Goal: Transaction & Acquisition: Purchase product/service

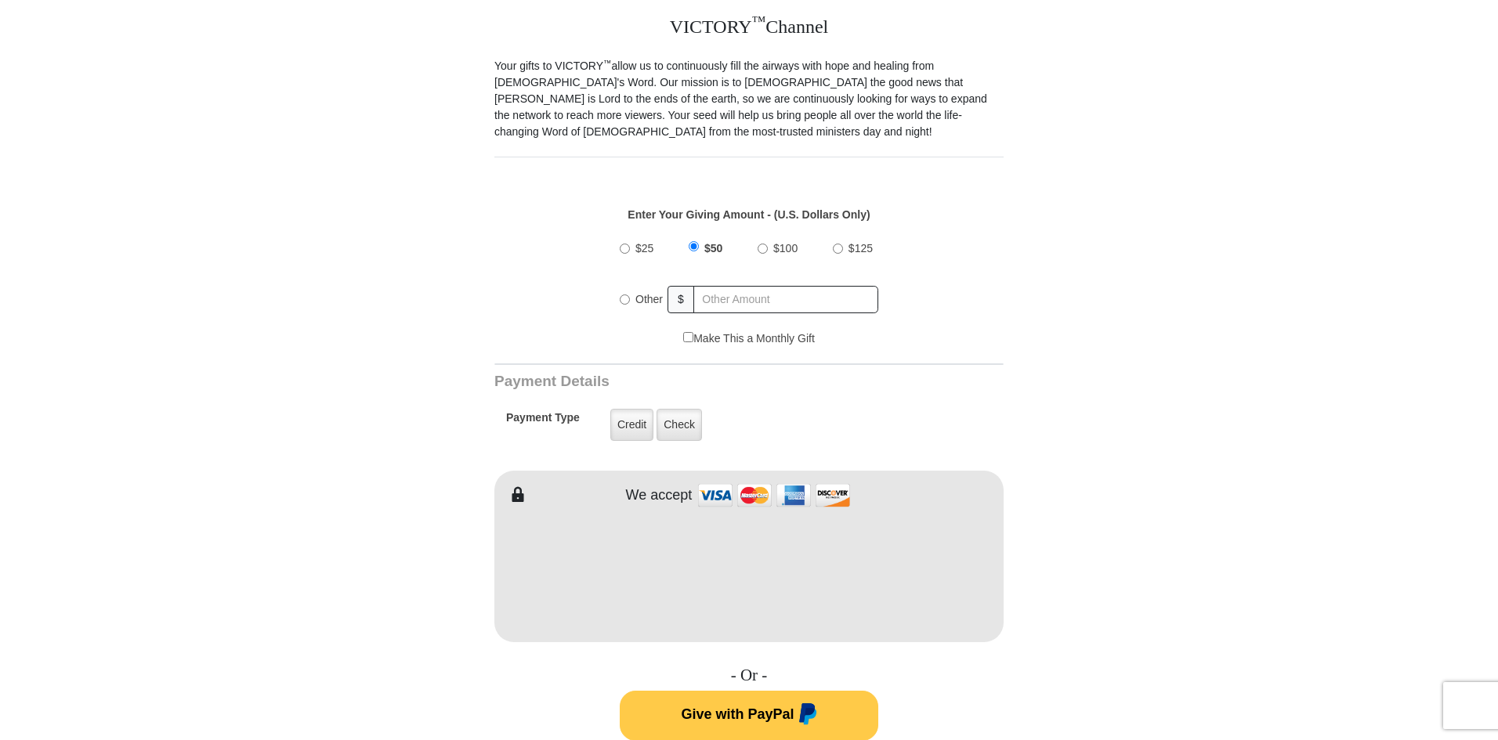
scroll to position [435, 0]
click at [627, 412] on label "Credit" at bounding box center [631, 423] width 43 height 32
click at [0, 0] on input "Credit" at bounding box center [0, 0] width 0 height 0
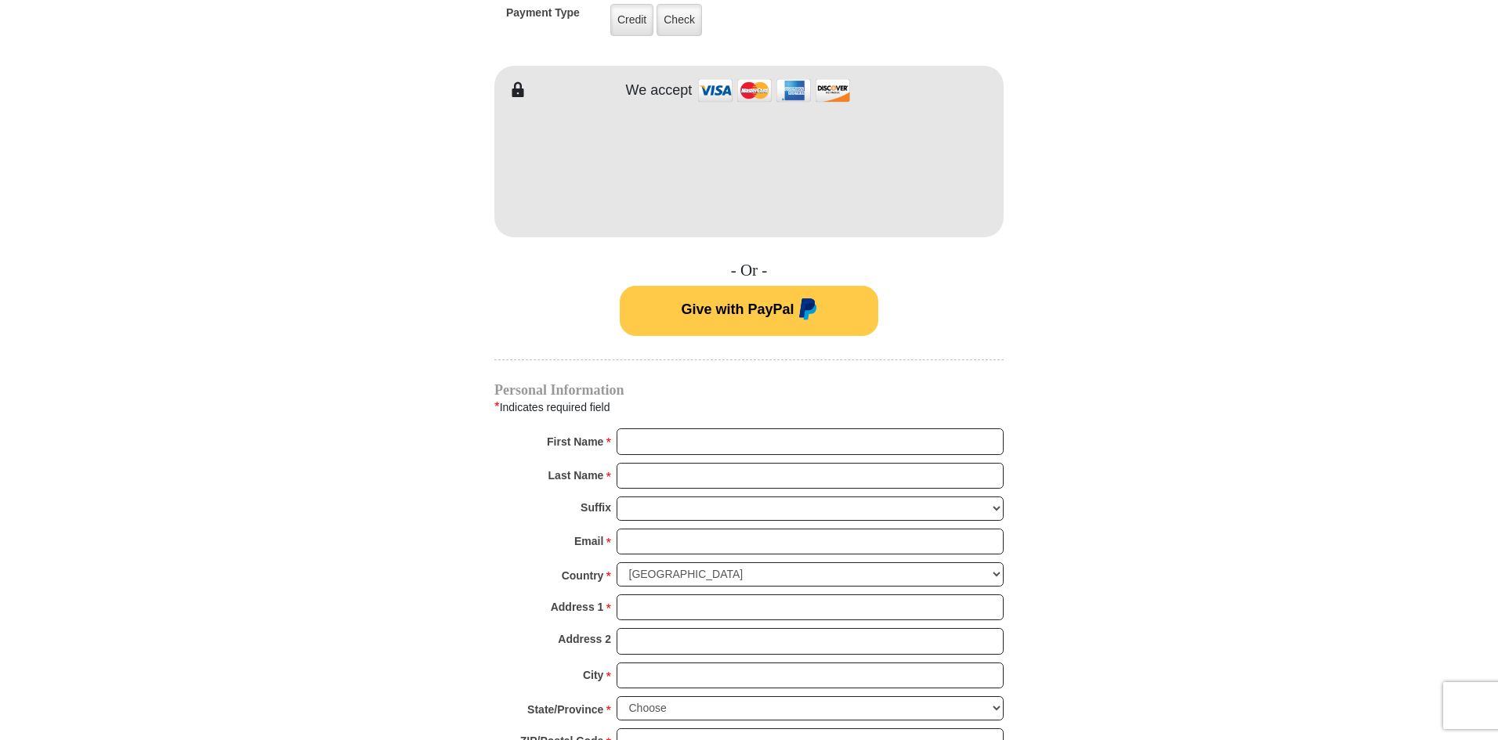
scroll to position [842, 0]
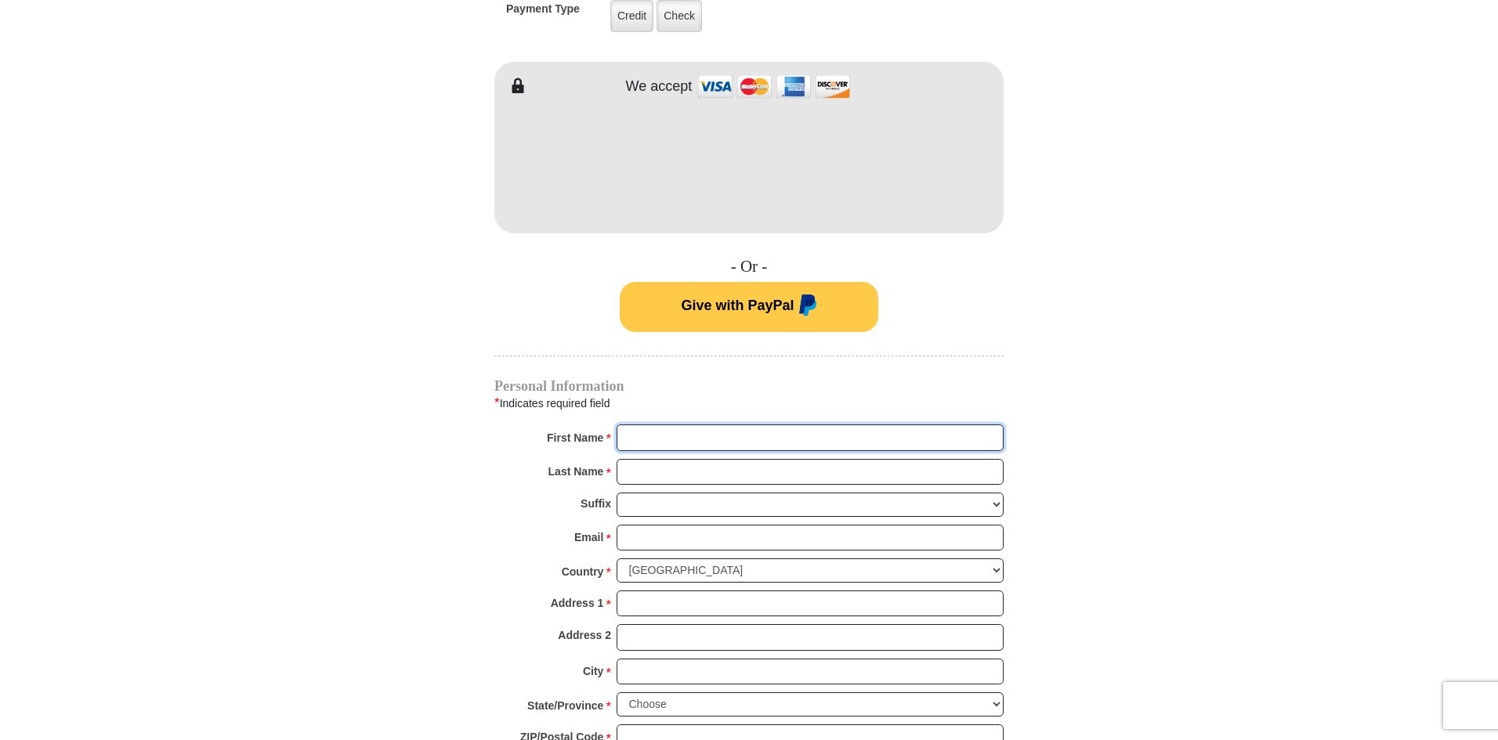
click at [638, 426] on input "First Name *" at bounding box center [809, 438] width 387 height 27
type input "[PERSON_NAME]"
click at [626, 459] on input "Last Name *" at bounding box center [809, 472] width 387 height 27
type input "[PERSON_NAME]"
click at [640, 525] on input "Email *" at bounding box center [809, 538] width 387 height 27
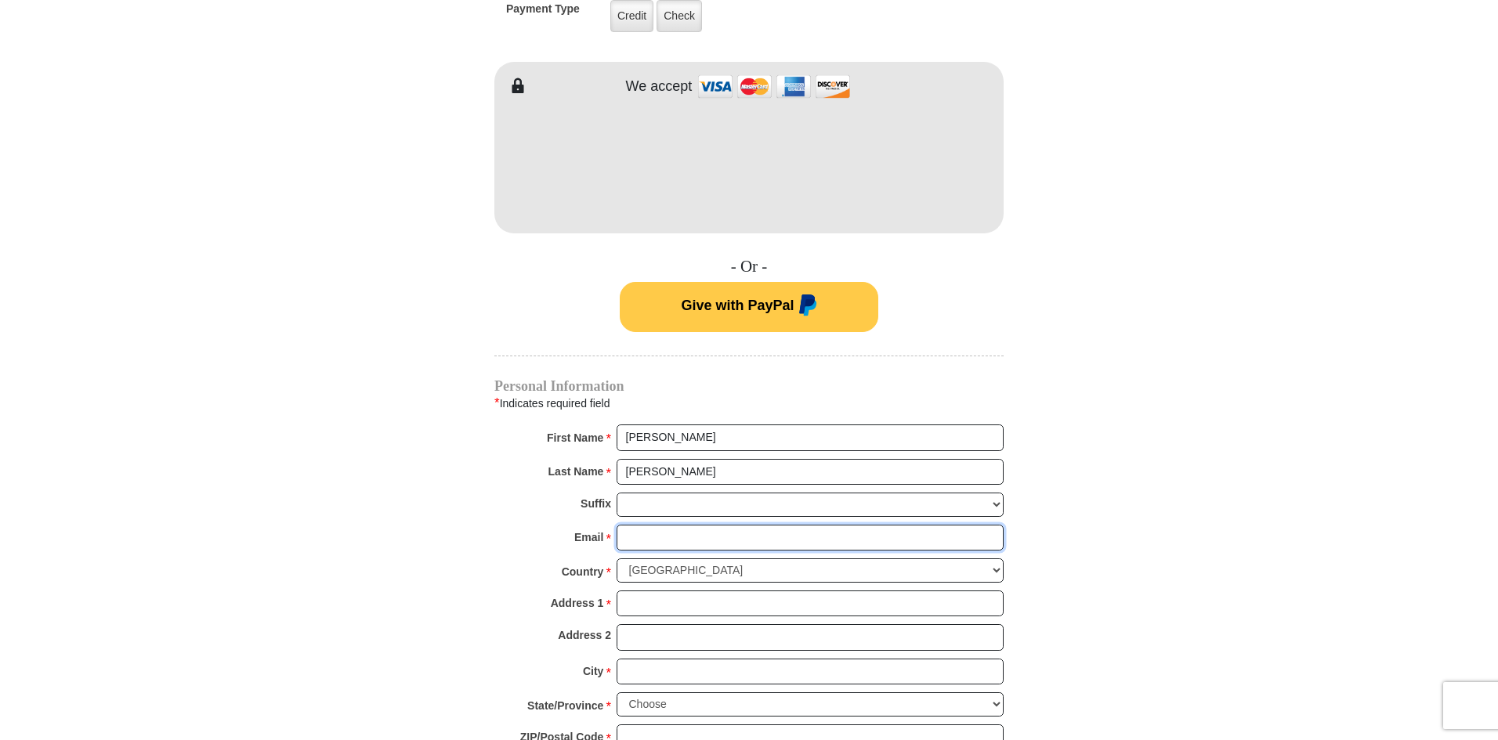
type input "[EMAIL_ADDRESS][DOMAIN_NAME]"
type input "[STREET_ADDRESS]"
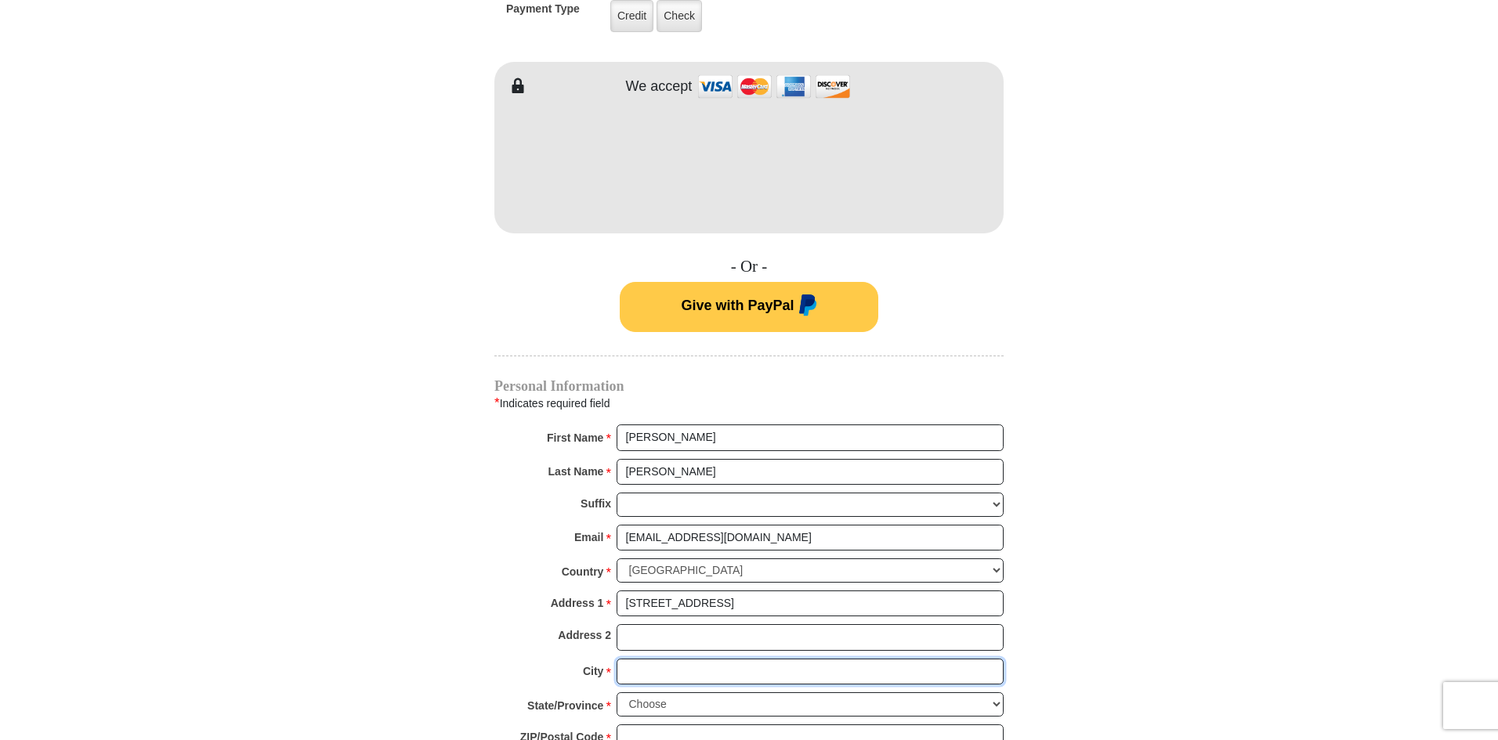
type input "Interlochen"
select select "MI"
type input "49643"
type input "2312769399"
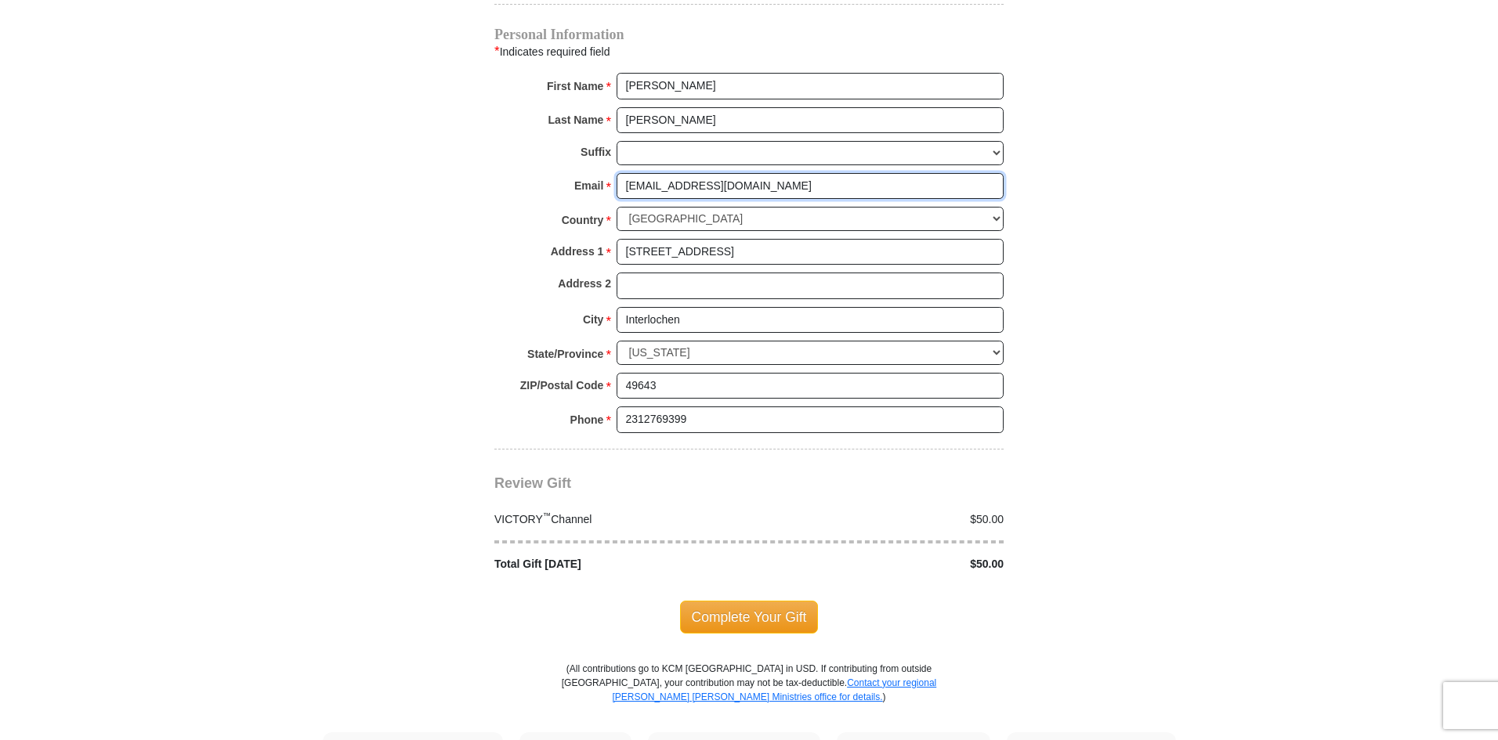
scroll to position [1203, 0]
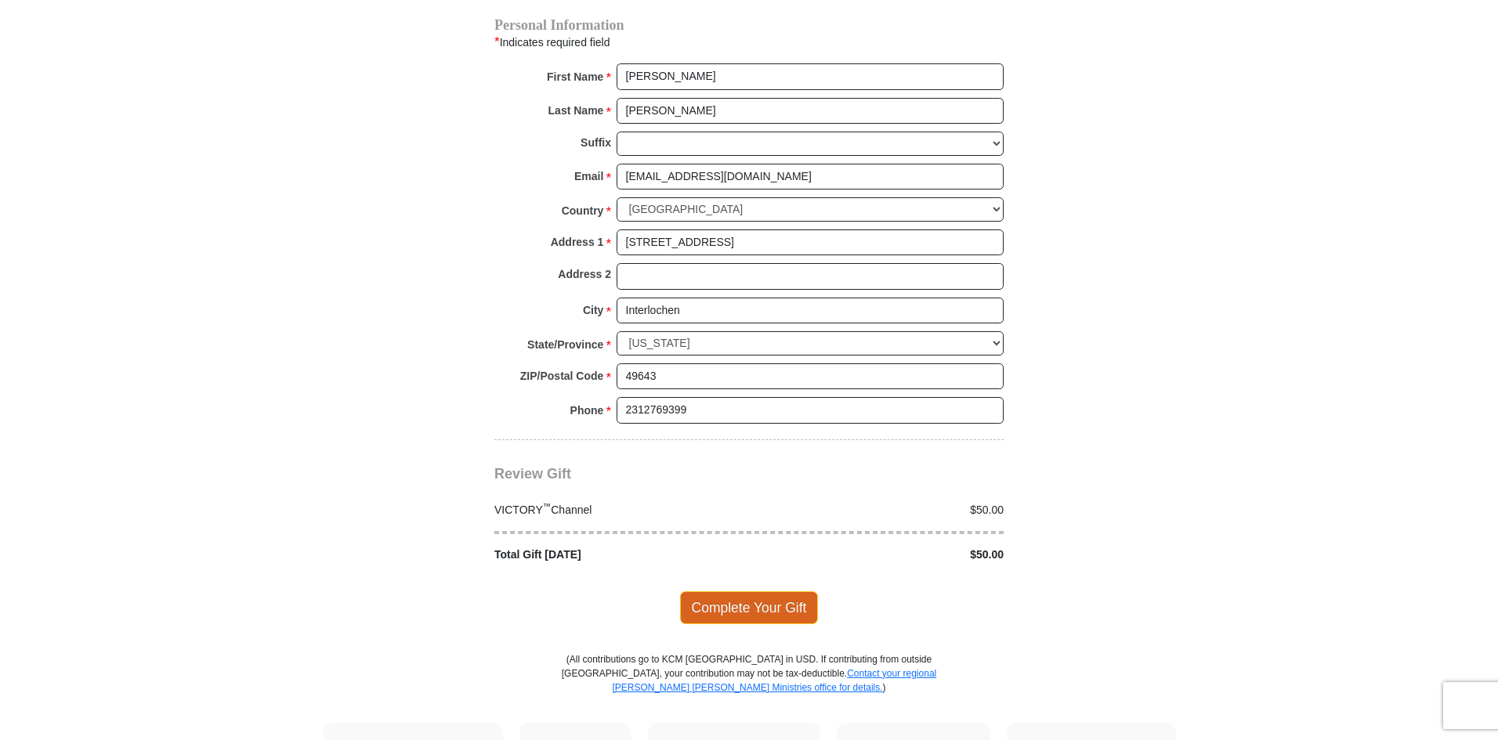
click at [750, 593] on span "Complete Your Gift" at bounding box center [749, 607] width 139 height 33
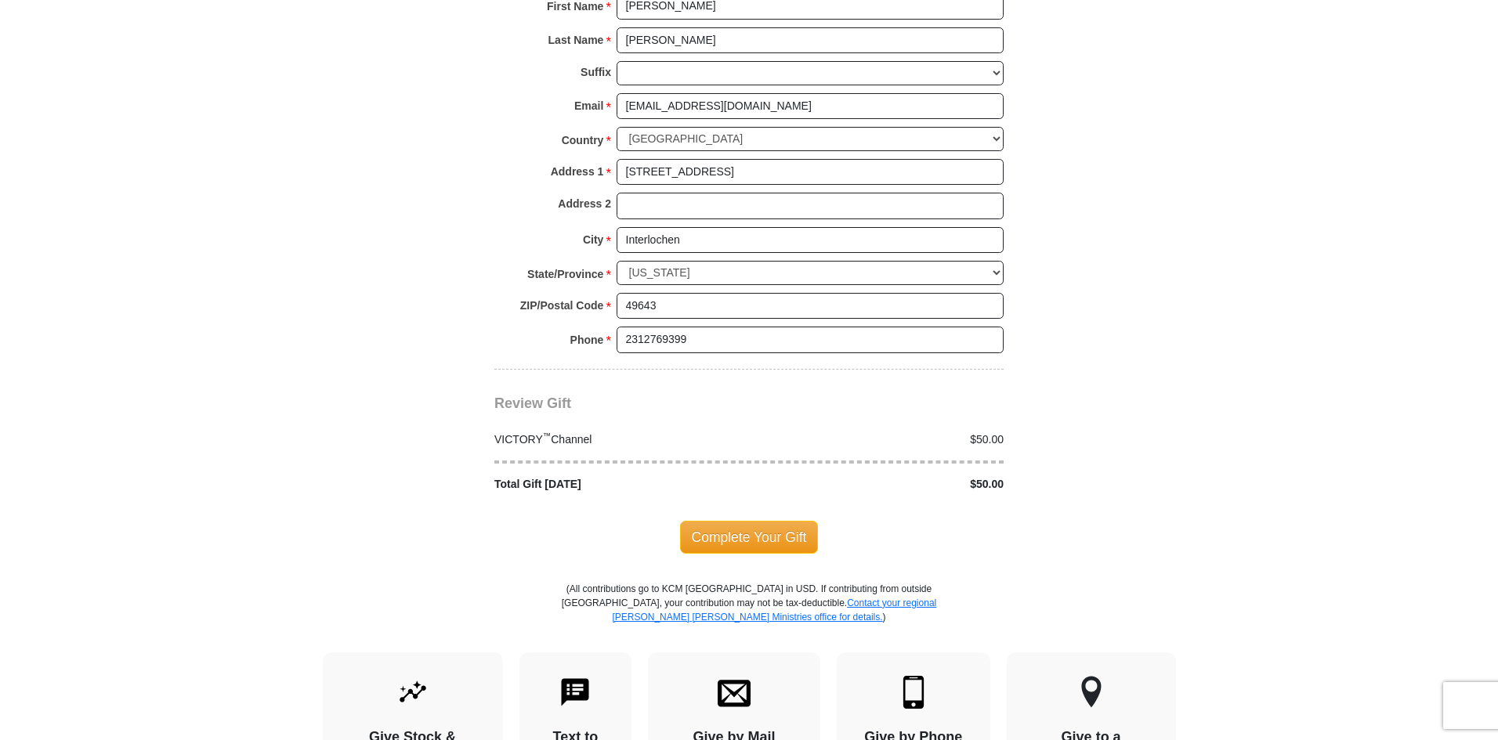
scroll to position [1357, 0]
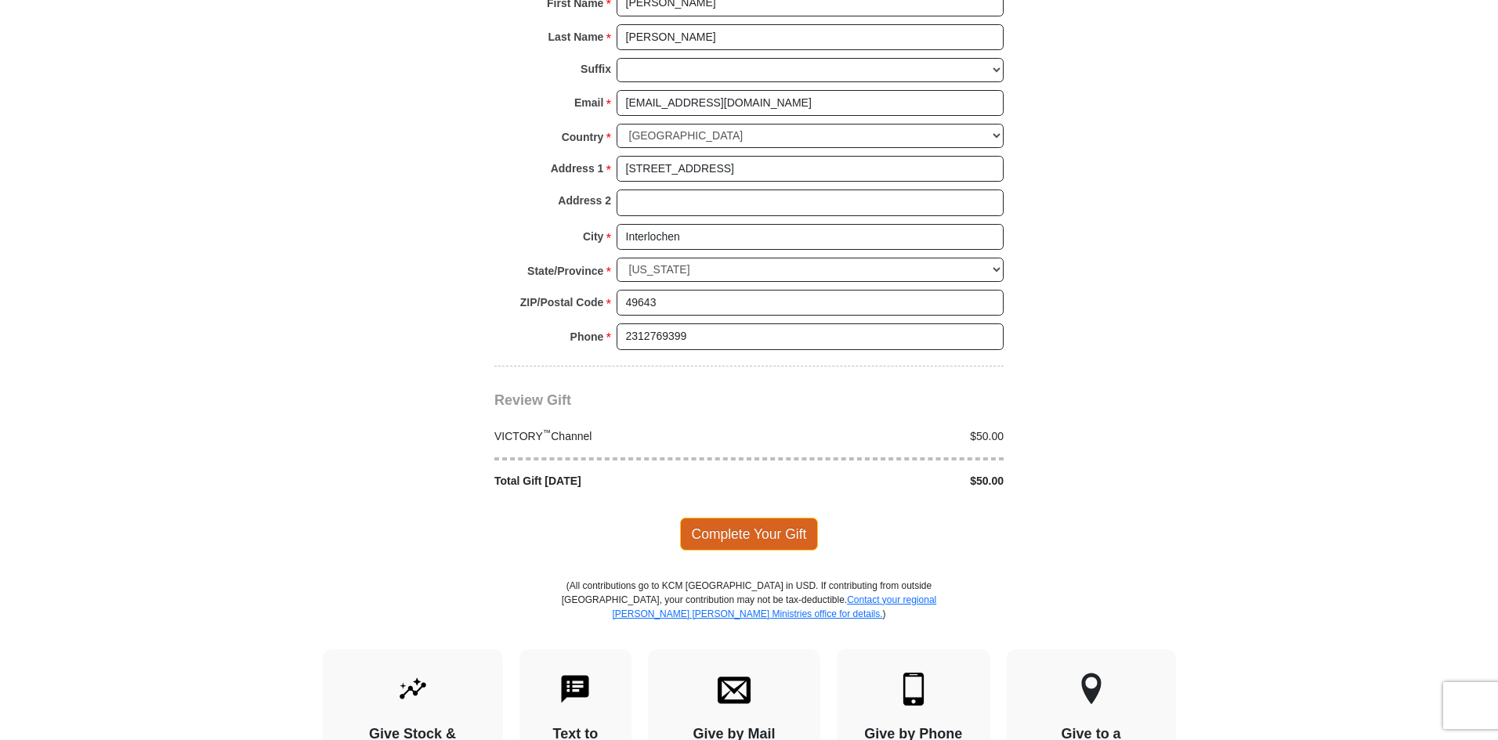
click at [753, 518] on span "Complete Your Gift" at bounding box center [749, 534] width 139 height 33
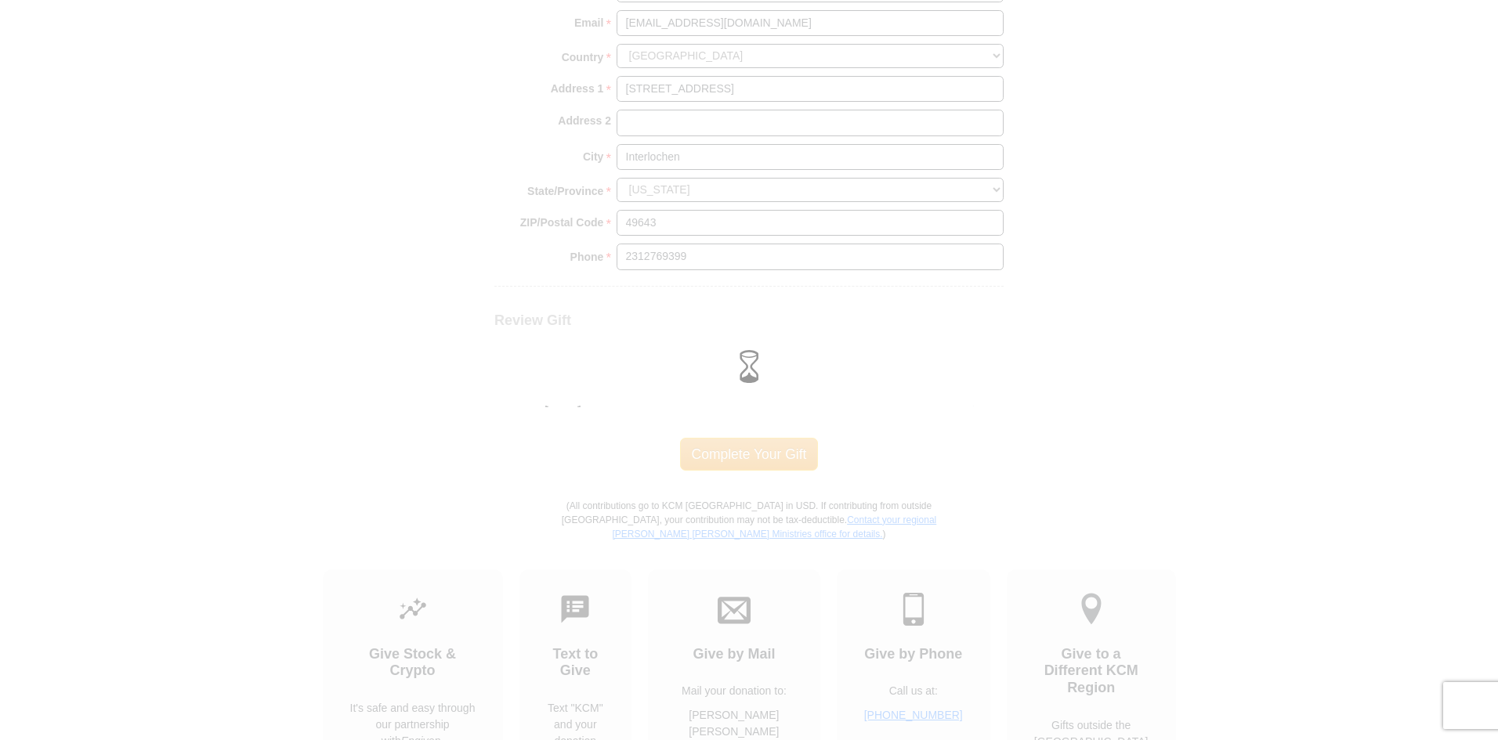
scroll to position [1277, 0]
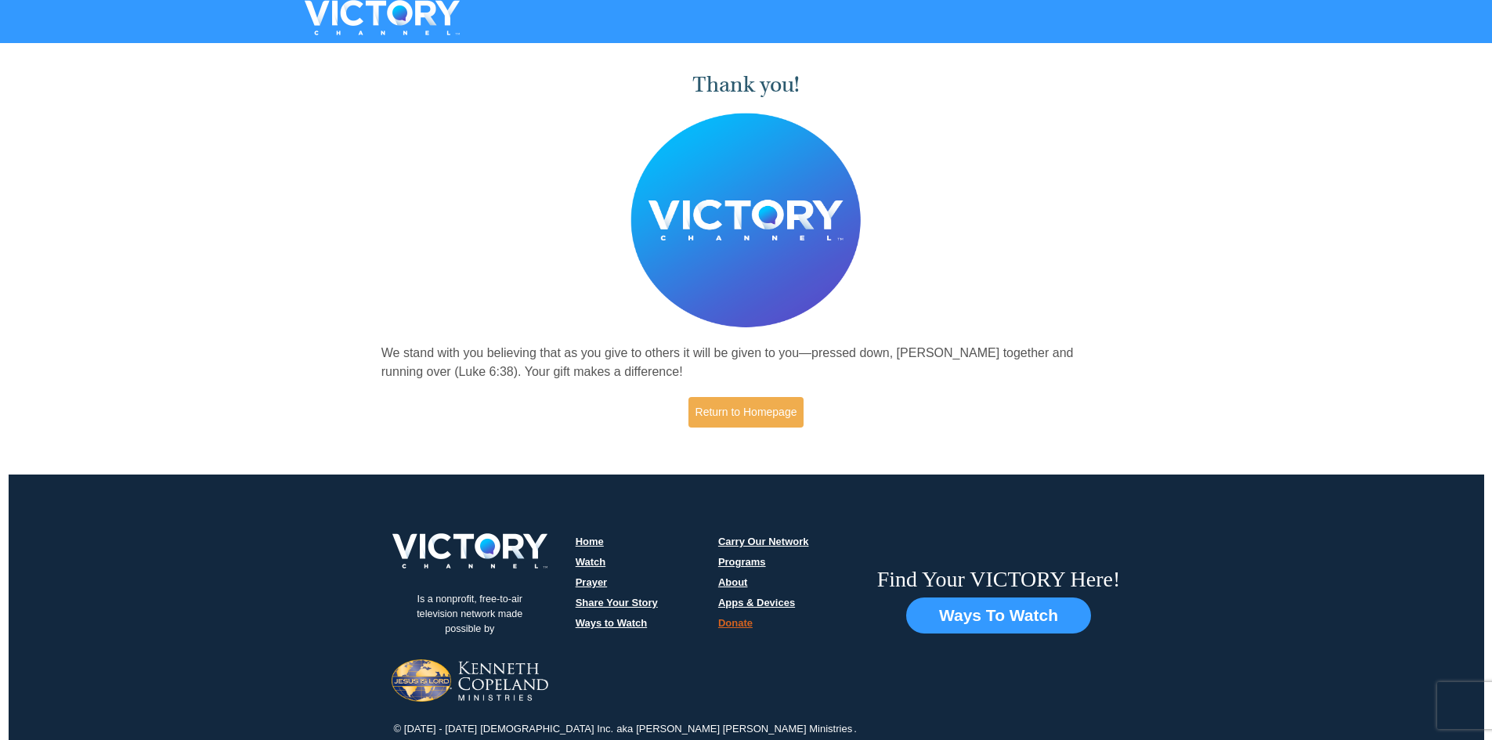
scroll to position [5, 0]
